Goal: Find specific page/section: Find specific page/section

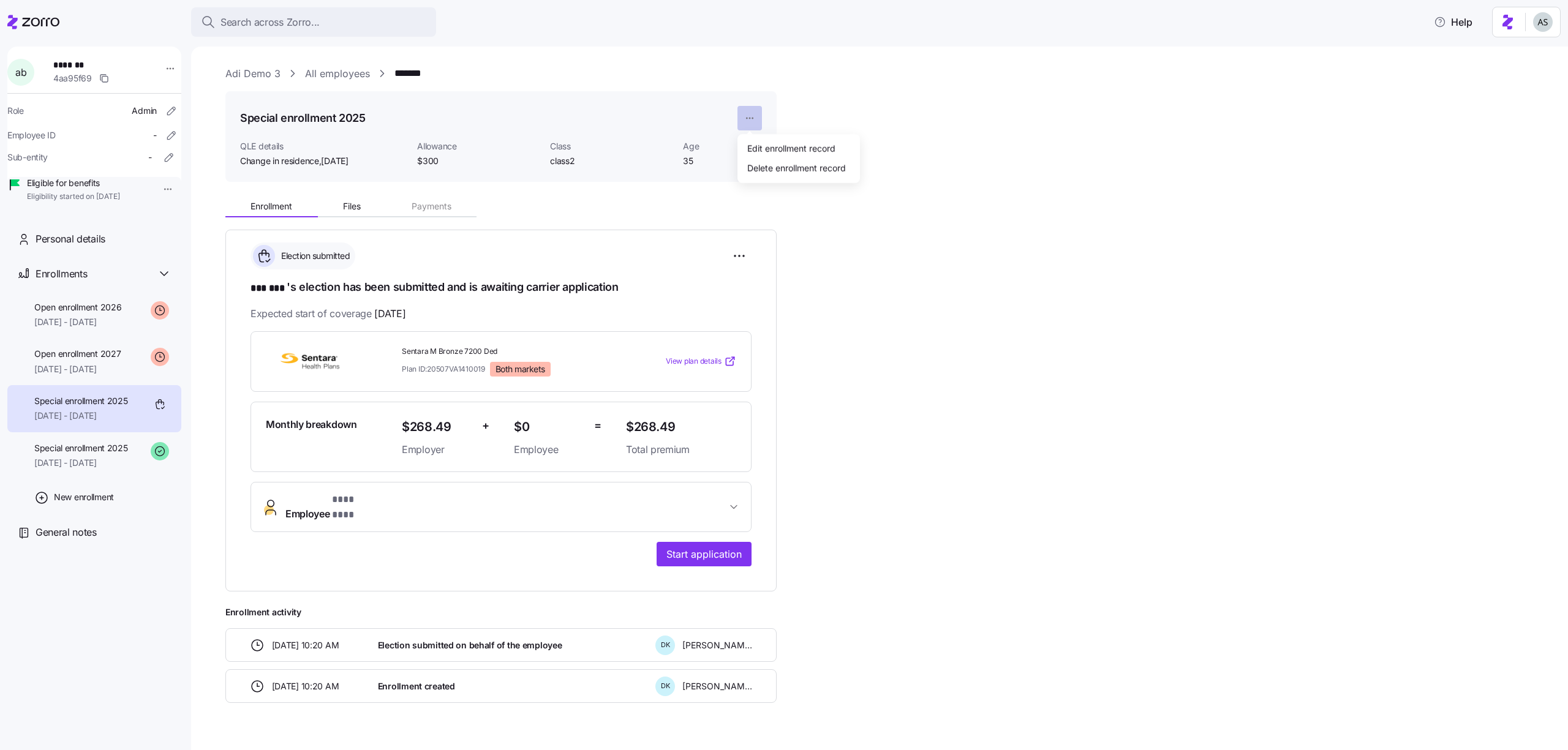
click at [762, 116] on html "**********" at bounding box center [784, 371] width 1568 height 743
click at [749, 116] on html "**********" at bounding box center [784, 371] width 1568 height 743
click at [1035, 131] on div "**********" at bounding box center [888, 414] width 1325 height 696
click at [30, 22] on icon at bounding box center [33, 22] width 52 height 14
